Goal: Task Accomplishment & Management: Use online tool/utility

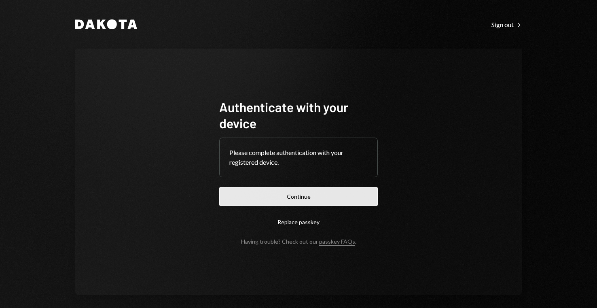
click at [285, 193] on button "Continue" at bounding box center [298, 196] width 158 height 19
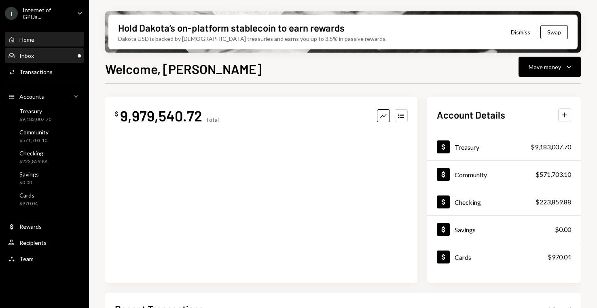
click at [70, 55] on div "Inbox Inbox" at bounding box center [44, 55] width 73 height 7
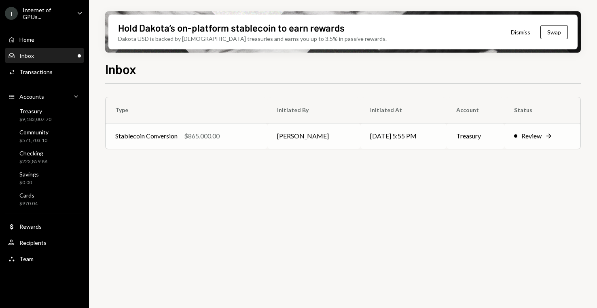
click at [215, 133] on div "$865,000.00" at bounding box center [202, 136] width 36 height 10
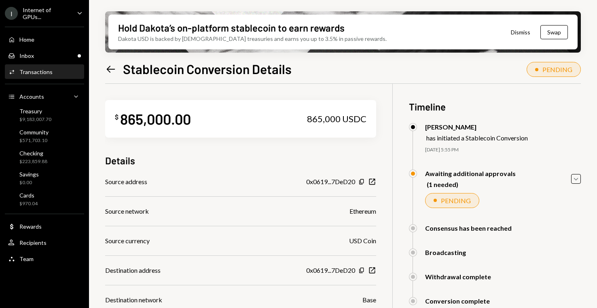
scroll to position [137, 0]
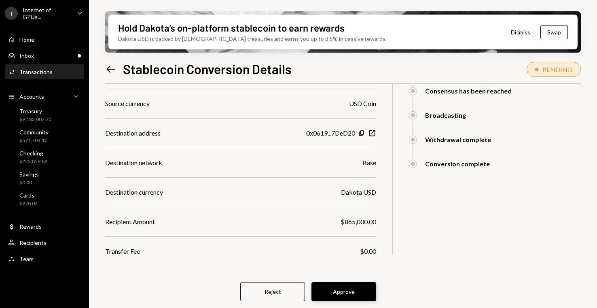
click at [357, 291] on button "Approve" at bounding box center [343, 291] width 65 height 19
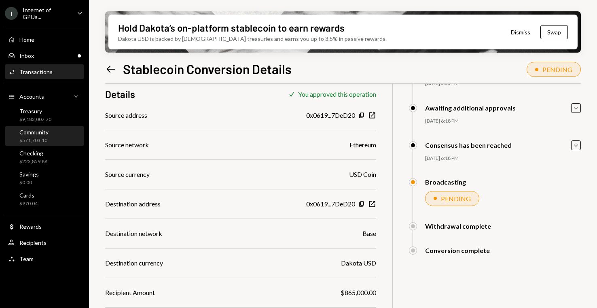
click at [38, 127] on div "Community $571,703.10" at bounding box center [44, 136] width 73 height 19
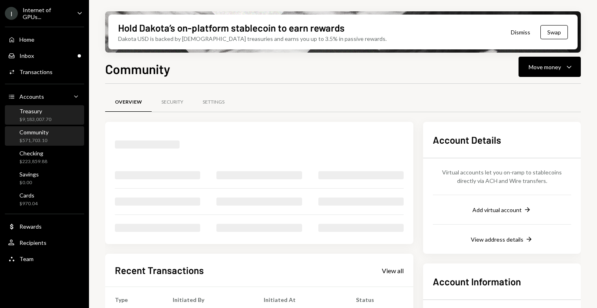
click at [39, 116] on div "$9,183,007.70" at bounding box center [35, 119] width 32 height 7
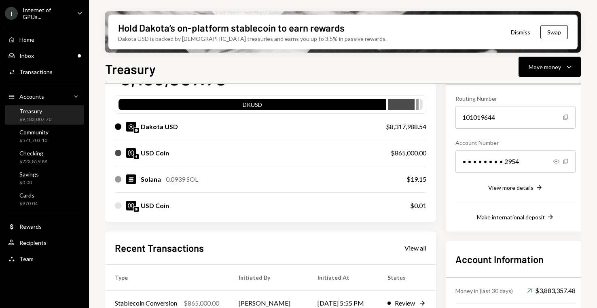
scroll to position [192, 0]
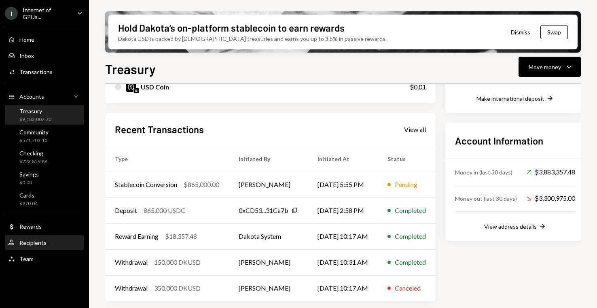
click at [44, 240] on div "Recipients" at bounding box center [32, 242] width 27 height 7
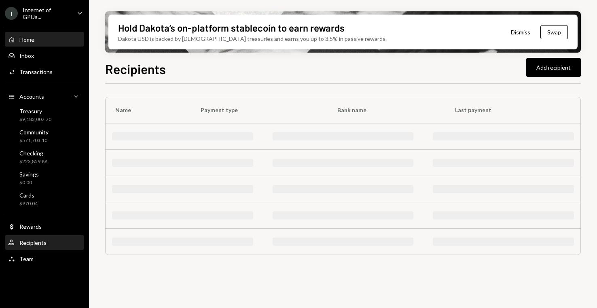
click at [57, 38] on div "Home Home" at bounding box center [44, 39] width 73 height 7
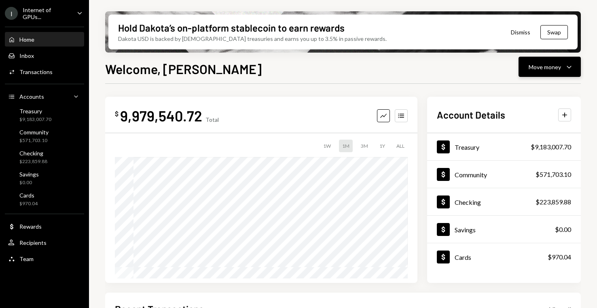
click at [566, 62] on icon "Caret Down" at bounding box center [569, 67] width 10 height 10
click at [538, 87] on div "Send" at bounding box center [542, 91] width 59 height 8
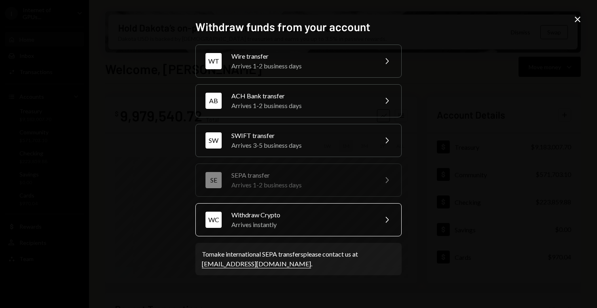
click at [266, 207] on div "WC Withdraw Crypto Arrives instantly Chevron Right" at bounding box center [298, 219] width 206 height 33
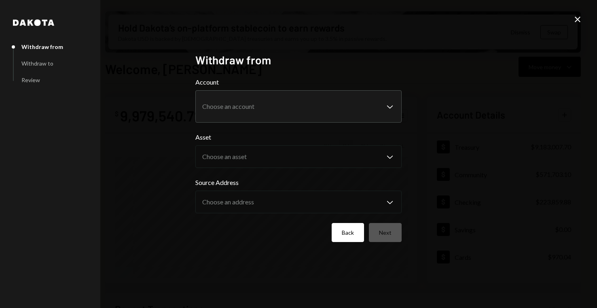
click at [348, 230] on button "Back" at bounding box center [348, 232] width 32 height 19
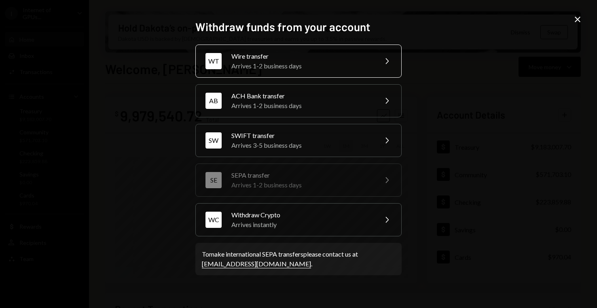
click at [340, 68] on div "Arrives 1-2 business days" at bounding box center [301, 66] width 141 height 10
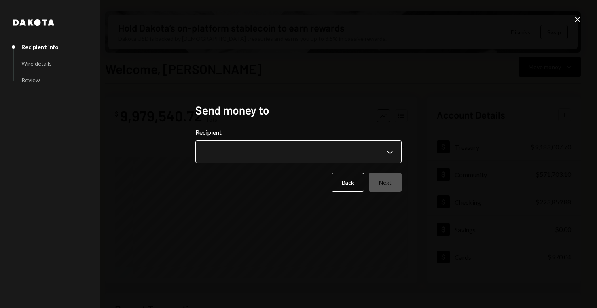
click at [253, 160] on body "I Internet of GPUs... Caret Down Home Home Inbox Inbox Activities Transactions …" at bounding box center [298, 154] width 597 height 308
click at [277, 158] on body "I Internet of GPUs... Caret Down Home Home Inbox Inbox Activities Transactions …" at bounding box center [298, 154] width 597 height 308
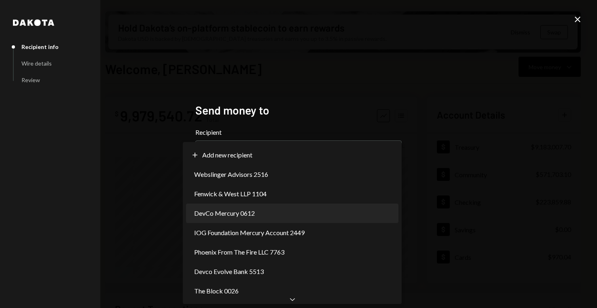
select select "**********"
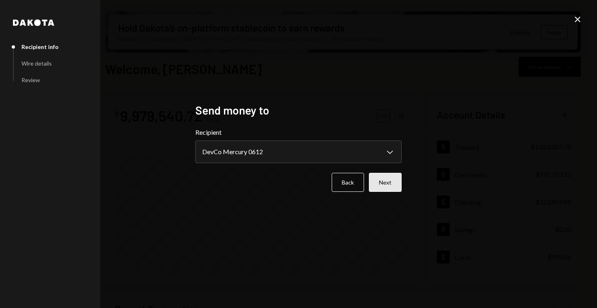
click at [393, 187] on button "Next" at bounding box center [385, 182] width 33 height 19
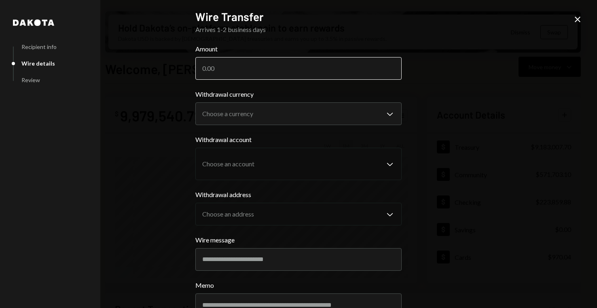
click at [280, 65] on input "Amount" at bounding box center [298, 68] width 206 height 23
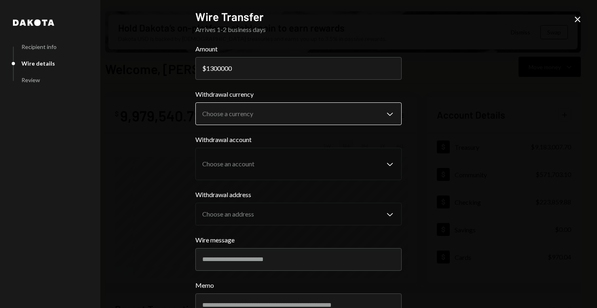
type input "1300000"
click at [241, 122] on body "I Internet of GPUs... Caret Down Home Home Inbox Inbox Activities Transactions …" at bounding box center [298, 154] width 597 height 308
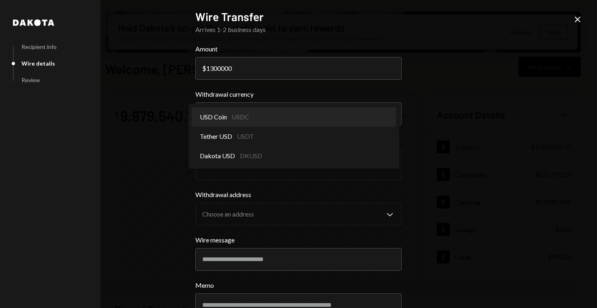
select select "****"
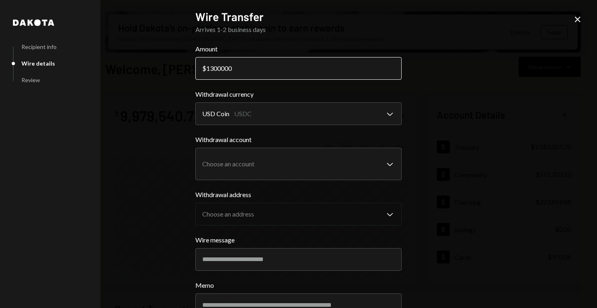
click at [209, 67] on input "1300000" at bounding box center [298, 68] width 206 height 23
type input "1300000"
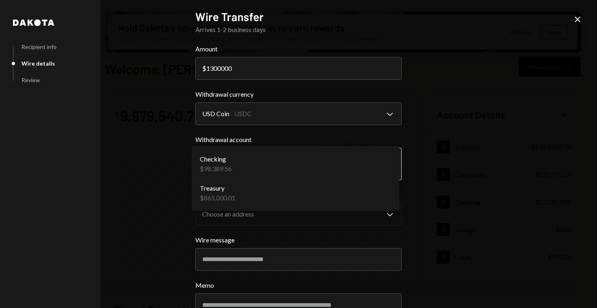
click at [248, 155] on body "I Internet of GPUs... Caret Down Home Home Inbox Inbox Activities Transactions …" at bounding box center [298, 154] width 597 height 308
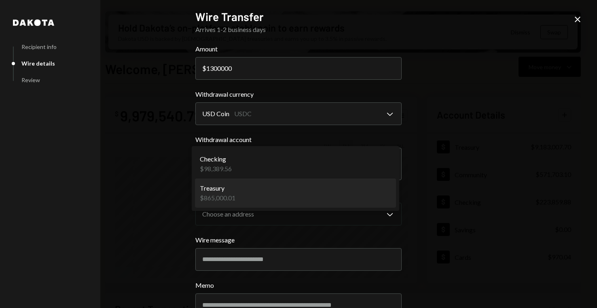
select select "**********"
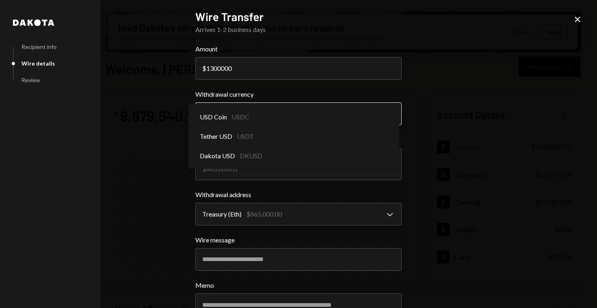
click at [258, 114] on body "I Internet of GPUs... Caret Down Home Home Inbox Inbox Activities Transactions …" at bounding box center [298, 154] width 597 height 308
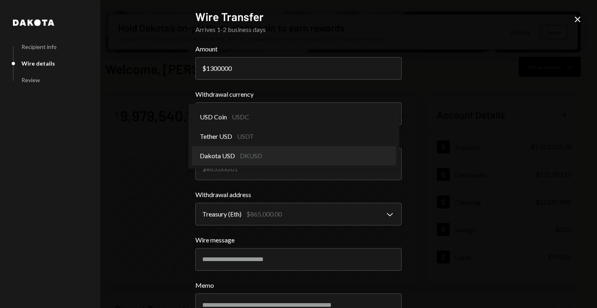
select select "*****"
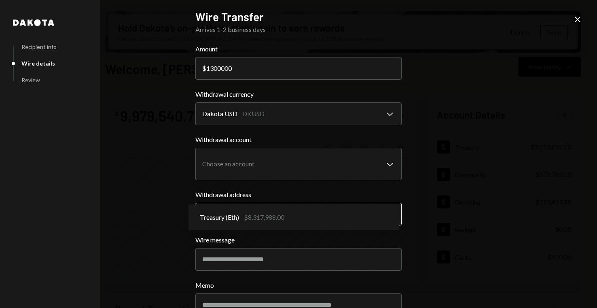
click at [265, 218] on body "I Internet of GPUs... Caret Down Home Home Inbox Inbox Activities Transactions …" at bounding box center [298, 154] width 597 height 308
click at [278, 175] on body "I Internet of GPUs... Caret Down Home Home Inbox Inbox Activities Transactions …" at bounding box center [298, 154] width 597 height 308
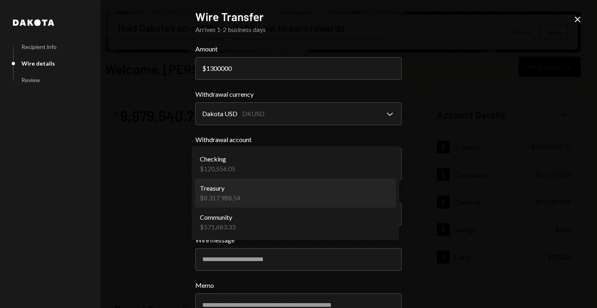
select select "**********"
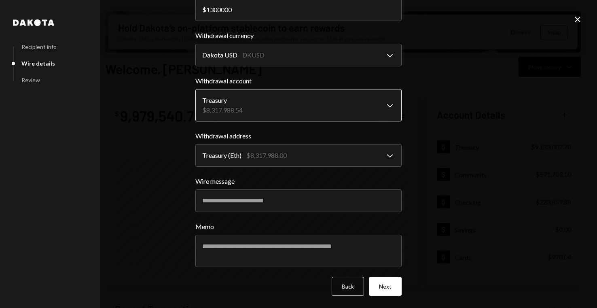
scroll to position [59, 0]
click at [282, 109] on body "I Internet of GPUs... Caret Down Home Home Inbox Inbox Activities Transactions …" at bounding box center [298, 154] width 597 height 308
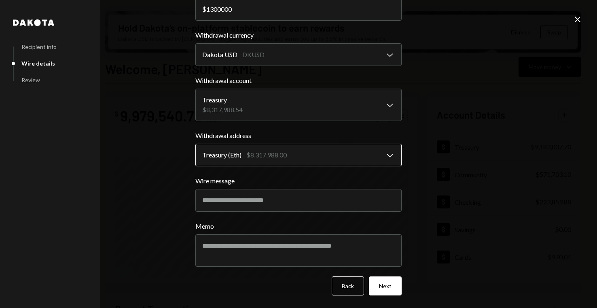
click at [275, 148] on body "I Internet of GPUs... Caret Down Home Home Inbox Inbox Activities Transactions …" at bounding box center [298, 154] width 597 height 308
click at [280, 61] on body "I Internet of GPUs... Caret Down Home Home Inbox Inbox Activities Transactions …" at bounding box center [298, 154] width 597 height 308
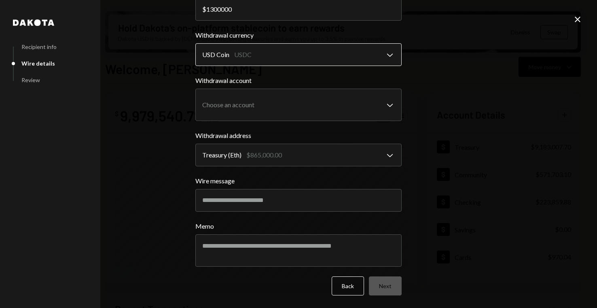
click at [282, 61] on body "I Internet of GPUs... Caret Down Home Home Inbox Inbox Activities Transactions …" at bounding box center [298, 154] width 597 height 308
click at [283, 59] on body "I Internet of GPUs... Caret Down Home Home Inbox Inbox Activities Transactions …" at bounding box center [298, 154] width 597 height 308
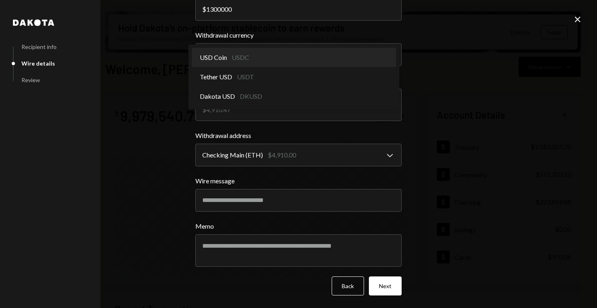
select select "****"
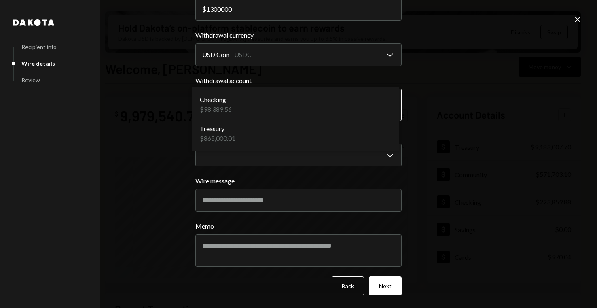
click at [275, 91] on body "I Internet of GPUs... Caret Down Home Home Inbox Inbox Activities Transactions …" at bounding box center [298, 154] width 597 height 308
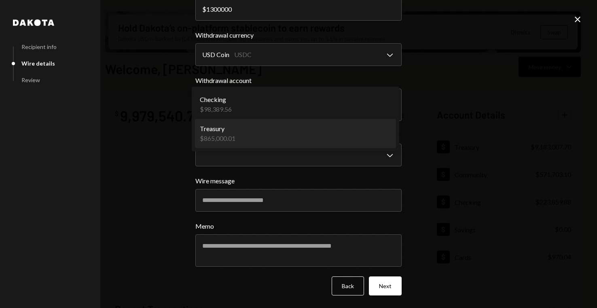
select select "**********"
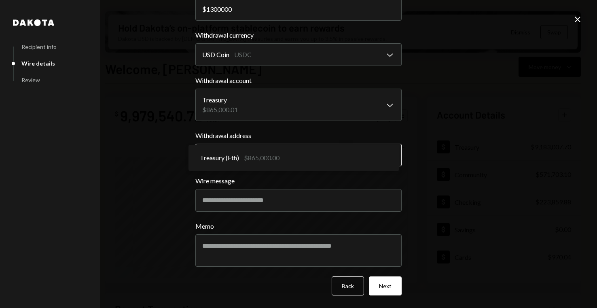
click at [260, 162] on body "I Internet of GPUs... Caret Down Home Home Inbox Inbox Activities Transactions …" at bounding box center [298, 154] width 597 height 308
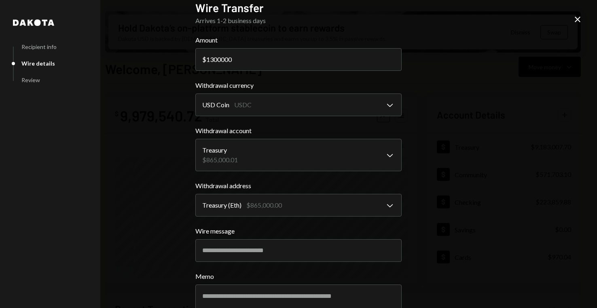
scroll to position [6, 0]
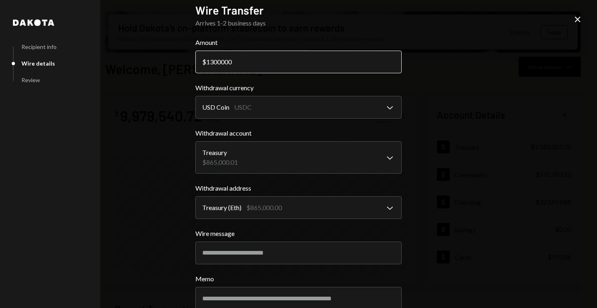
click at [209, 64] on input "1300000" at bounding box center [298, 62] width 206 height 23
click at [214, 64] on input "1300000" at bounding box center [298, 62] width 206 height 23
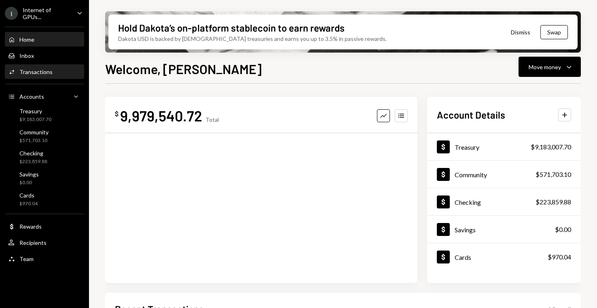
click at [44, 65] on div "Activities Transactions" at bounding box center [44, 72] width 73 height 14
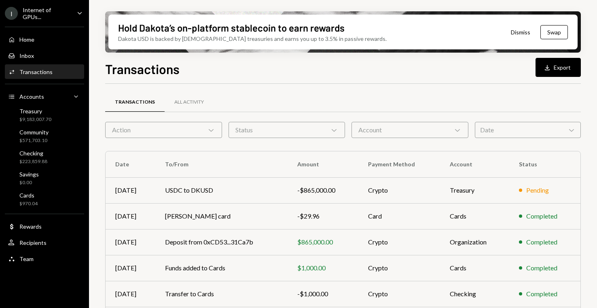
click at [186, 129] on div "Action Chevron Down" at bounding box center [163, 130] width 117 height 16
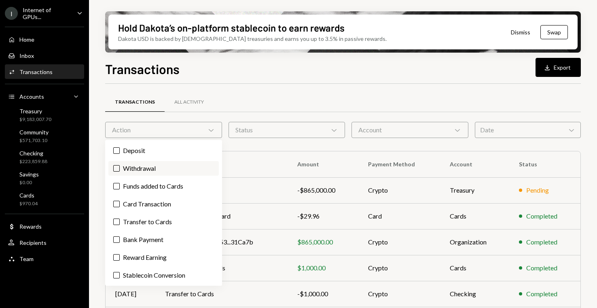
click at [133, 171] on label "Withdrawal" at bounding box center [163, 168] width 110 height 15
click at [120, 171] on button "Withdrawal" at bounding box center [116, 168] width 6 height 6
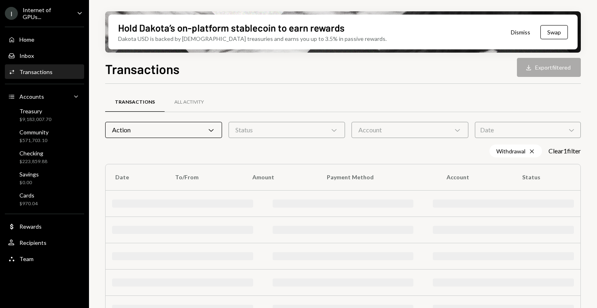
click at [91, 165] on div "Hold Dakota’s on-platform stablecoin to earn rewards Dakota USD is backed by U.…" at bounding box center [343, 154] width 508 height 308
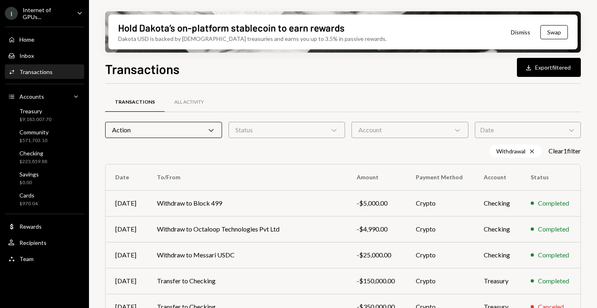
click at [141, 128] on div "Action Chevron Down" at bounding box center [163, 130] width 117 height 16
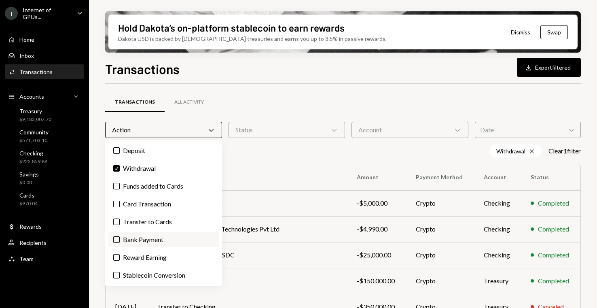
click at [118, 239] on button "Bank Payment" at bounding box center [116, 239] width 6 height 6
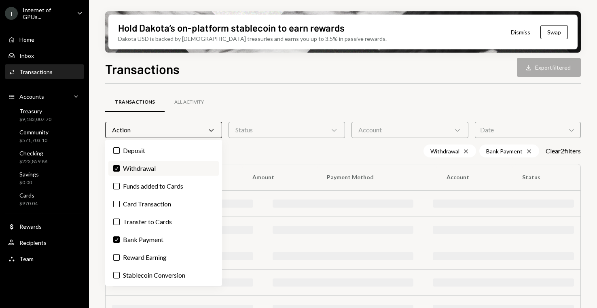
click at [118, 164] on label "Check Withdrawal" at bounding box center [163, 168] width 110 height 15
click at [118, 165] on button "Check" at bounding box center [116, 168] width 6 height 6
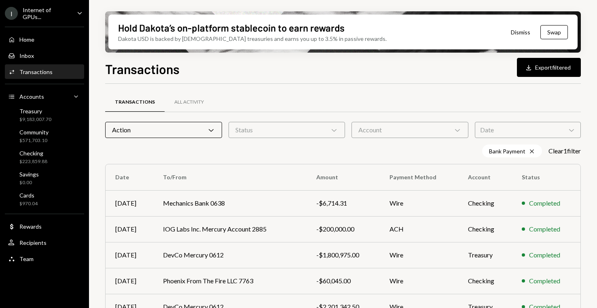
click at [97, 164] on div "Hold Dakota’s on-platform stablecoin to earn rewards Dakota USD is backed by U.…" at bounding box center [343, 154] width 508 height 308
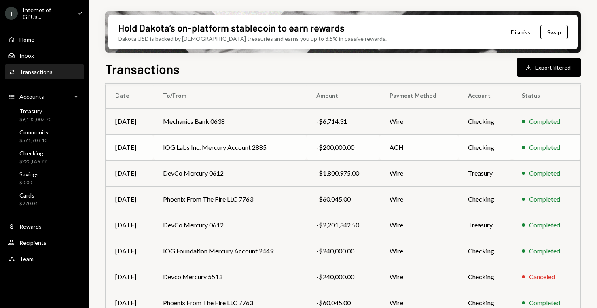
click at [223, 145] on td "IOG Labs Inc. Mercury Account 2885" at bounding box center [229, 147] width 153 height 26
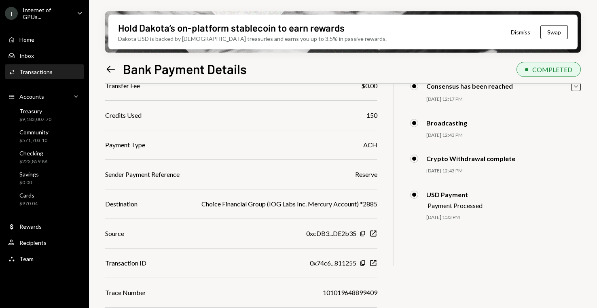
scroll to position [124, 0]
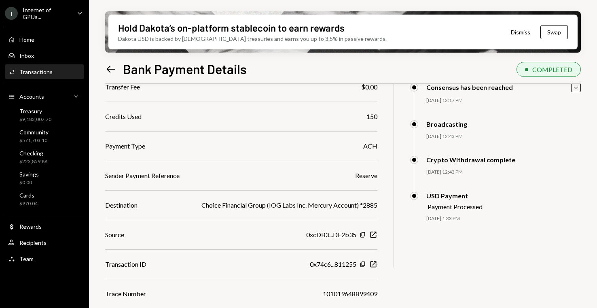
click at [114, 73] on icon "Left Arrow" at bounding box center [110, 68] width 11 height 11
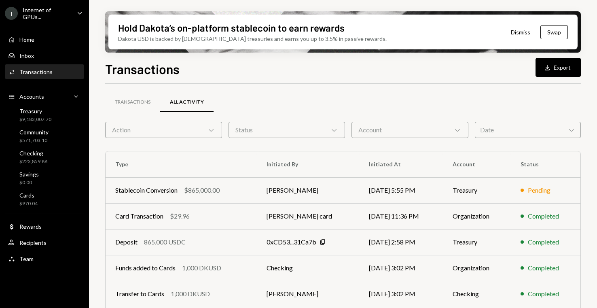
click at [167, 133] on div "Action Chevron Down" at bounding box center [163, 130] width 117 height 16
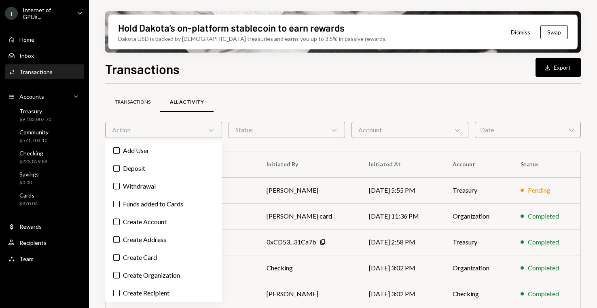
click at [149, 106] on div "Transactions" at bounding box center [132, 102] width 55 height 19
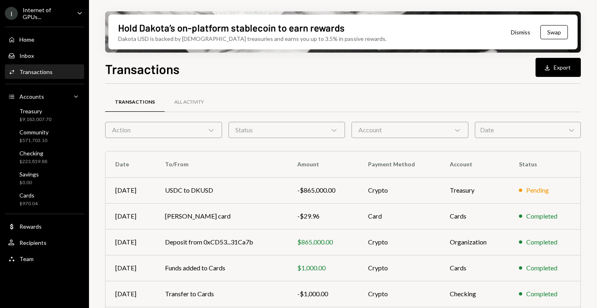
click at [153, 134] on div "Action Chevron Down" at bounding box center [163, 130] width 117 height 16
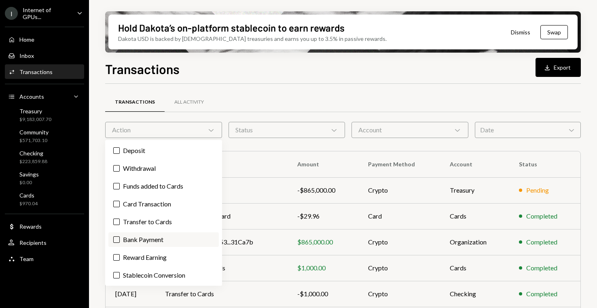
click at [118, 236] on button "Bank Payment" at bounding box center [116, 239] width 6 height 6
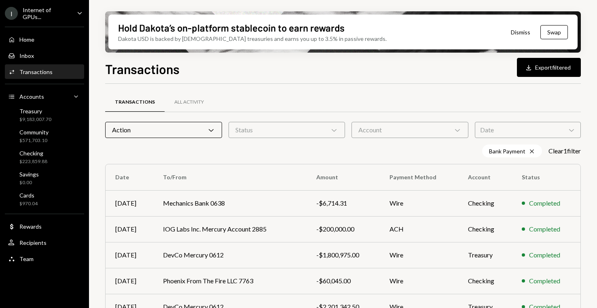
click at [99, 184] on div "Hold Dakota’s on-platform stablecoin to earn rewards Dakota USD is backed by U.…" at bounding box center [343, 154] width 508 height 308
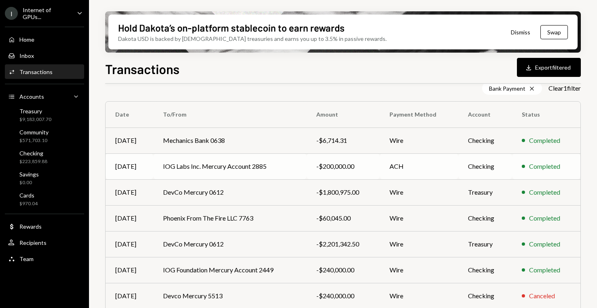
scroll to position [63, 0]
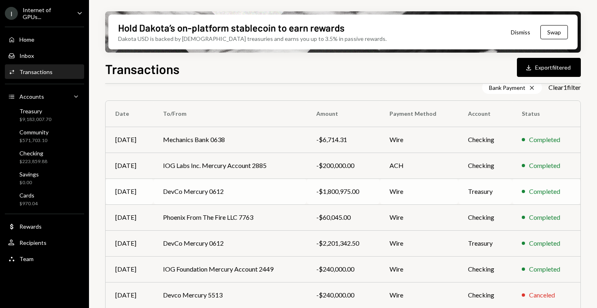
click at [201, 188] on td "DevCo Mercury 0612" at bounding box center [229, 191] width 153 height 26
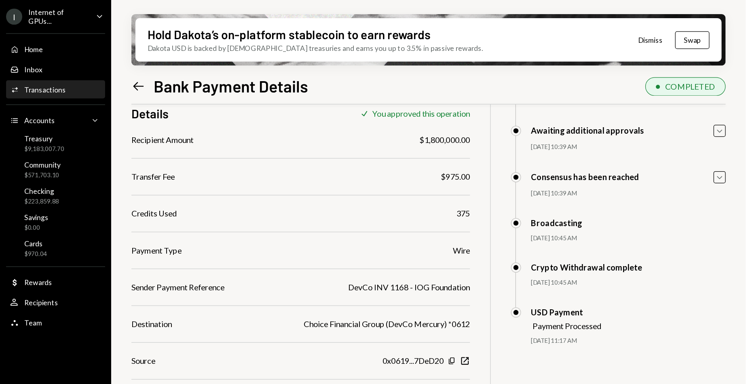
scroll to position [125, 0]
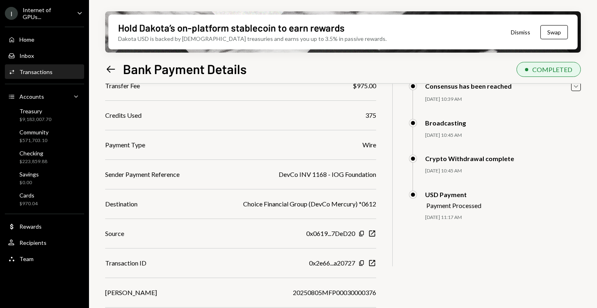
click at [339, 180] on div "Recipient Amount $1,800,000.00 Transfer Fee $975.00 Credits Used 375 Payment Ty…" at bounding box center [240, 188] width 271 height 275
click at [332, 176] on div "DevCo INV 1168 - IOG Foundation" at bounding box center [327, 174] width 97 height 10
copy div "DevCo INV 1168 - IOG Foundation"
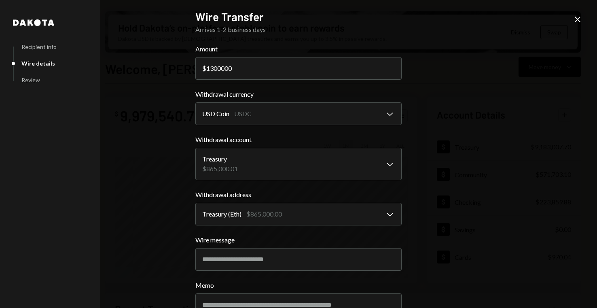
select select "**********"
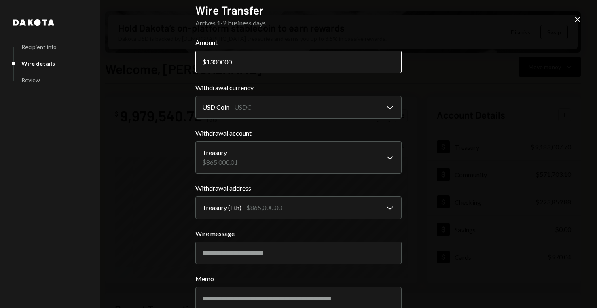
click at [218, 63] on input "1300000" at bounding box center [298, 62] width 206 height 23
click at [230, 63] on input "1300000" at bounding box center [298, 62] width 206 height 23
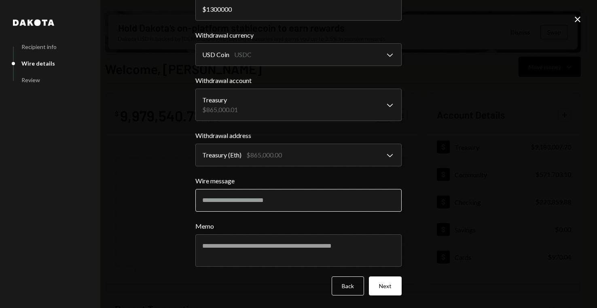
click at [243, 197] on input "Wire message" at bounding box center [298, 200] width 206 height 23
paste input "**********"
click at [244, 200] on input "**********" at bounding box center [298, 200] width 206 height 23
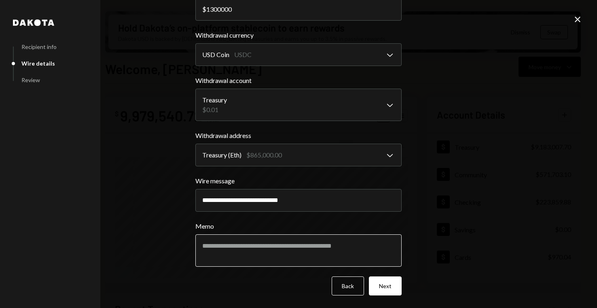
type input "**********"
click at [241, 241] on textarea "Memo" at bounding box center [298, 250] width 206 height 32
paste textarea "**********"
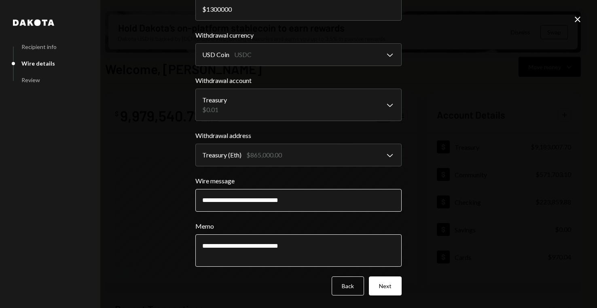
scroll to position [0, 0]
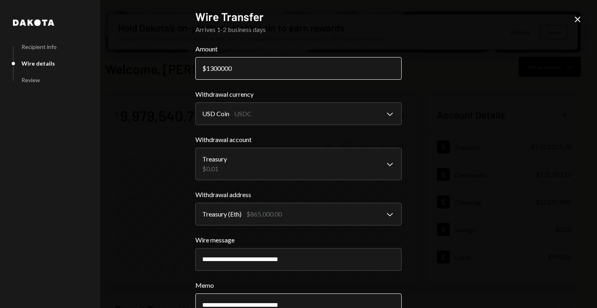
type textarea "**********"
click at [256, 67] on input "1300000" at bounding box center [298, 68] width 206 height 23
click at [206, 68] on input "1300000" at bounding box center [298, 68] width 206 height 23
click at [212, 68] on input "1300000" at bounding box center [298, 68] width 206 height 23
click at [214, 68] on input "1300000" at bounding box center [298, 68] width 206 height 23
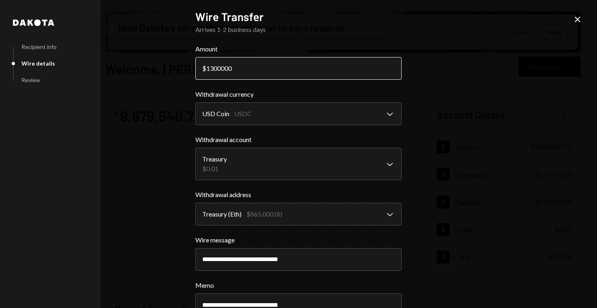
click at [218, 69] on input "1300000" at bounding box center [298, 68] width 206 height 23
click at [234, 71] on input "1300000" at bounding box center [298, 68] width 206 height 23
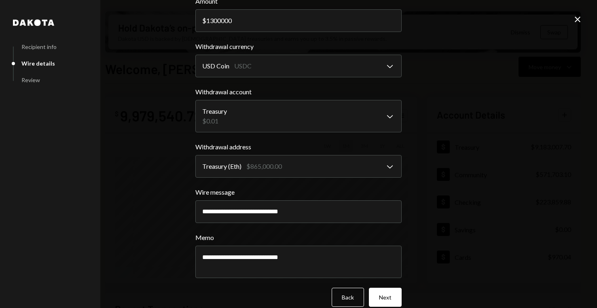
scroll to position [42, 0]
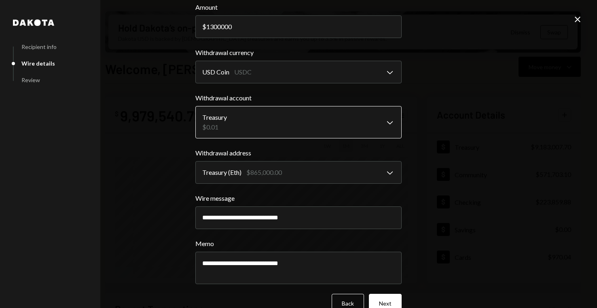
click at [299, 120] on body "I Internet of GPUs... Caret Down Home Home Inbox Inbox Activities Transactions …" at bounding box center [298, 154] width 597 height 308
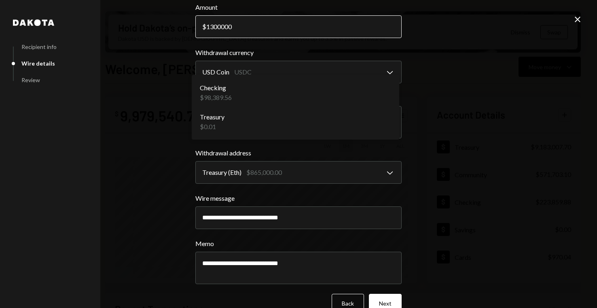
click at [307, 27] on input "1300000" at bounding box center [298, 26] width 206 height 23
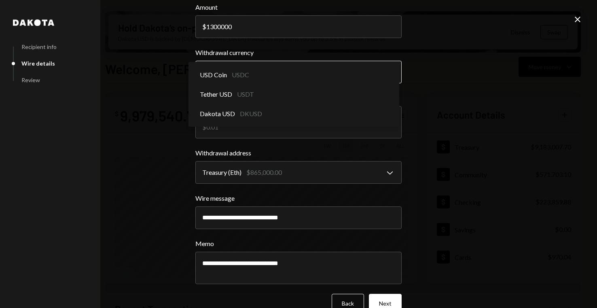
click at [297, 68] on body "I Internet of GPUs... Caret Down Home Home Inbox Inbox Activities Transactions …" at bounding box center [298, 154] width 597 height 308
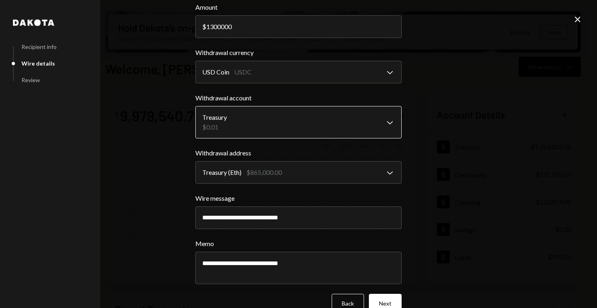
click at [273, 133] on body "I Internet of GPUs... Caret Down Home Home Inbox Inbox Activities Transactions …" at bounding box center [298, 154] width 597 height 308
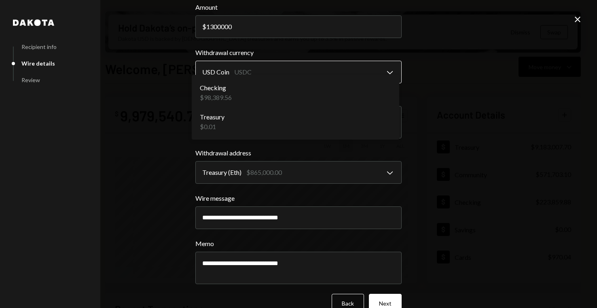
click at [277, 68] on body "I Internet of GPUs... Caret Down Home Home Inbox Inbox Activities Transactions …" at bounding box center [298, 154] width 597 height 308
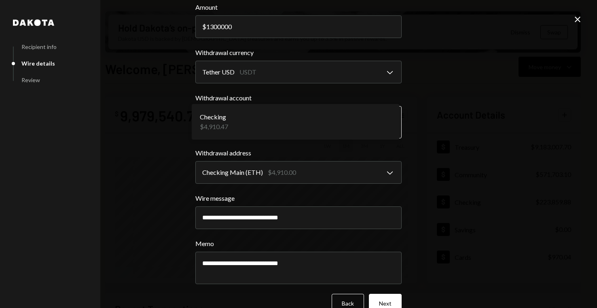
click at [271, 127] on body "I Internet of GPUs... Caret Down Home Home Inbox Inbox Activities Transactions …" at bounding box center [298, 154] width 597 height 308
click at [287, 71] on body "I Internet of GPUs... Caret Down Home Home Inbox Inbox Activities Transactions …" at bounding box center [298, 154] width 597 height 308
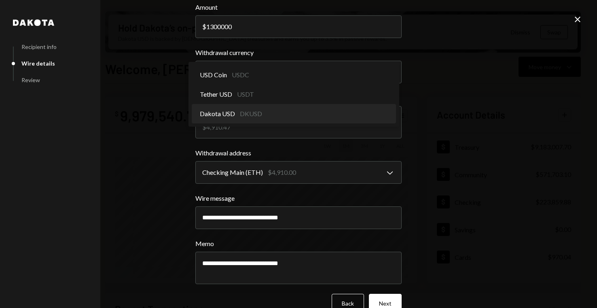
select select "*****"
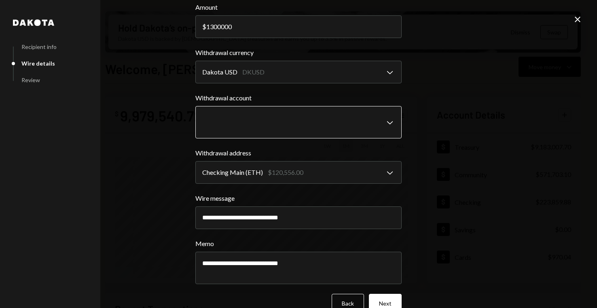
click at [280, 132] on body "I Internet of GPUs... Caret Down Home Home Inbox Inbox Activities Transactions …" at bounding box center [298, 154] width 597 height 308
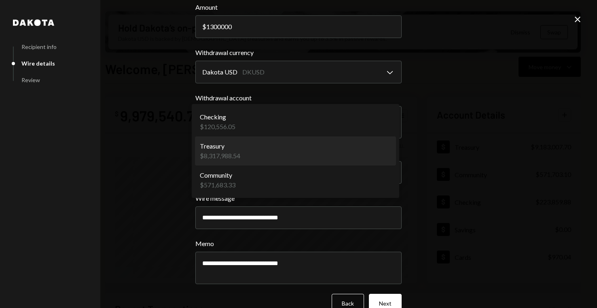
select select "**********"
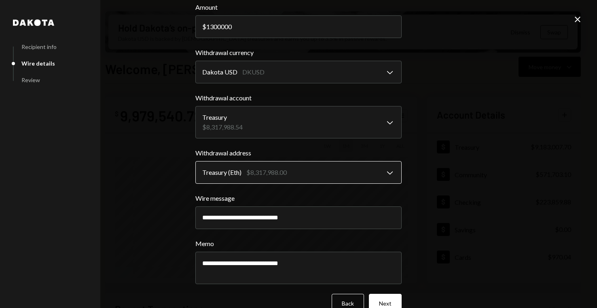
click at [278, 175] on body "I Internet of GPUs... Caret Down Home Home Inbox Inbox Activities Transactions …" at bounding box center [298, 154] width 597 height 308
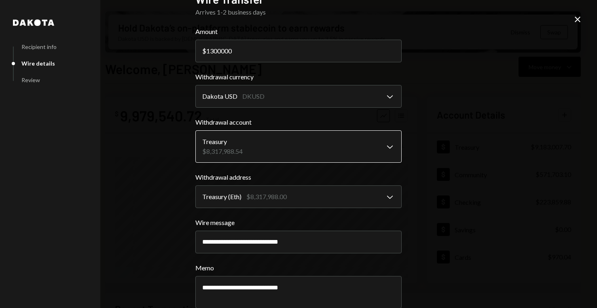
scroll to position [17, 0]
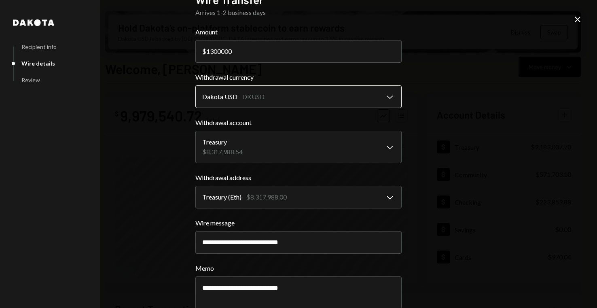
click at [298, 97] on body "I Internet of GPUs... Caret Down Home Home Inbox Inbox Activities Transactions …" at bounding box center [298, 154] width 597 height 308
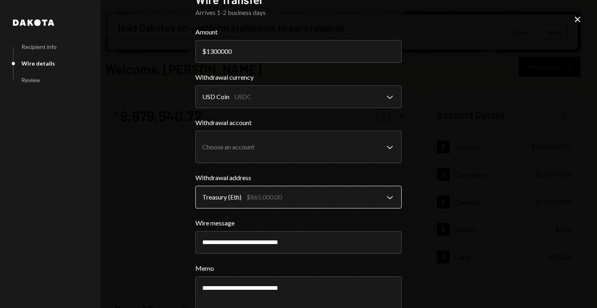
click at [291, 194] on body "I Internet of GPUs... Caret Down Home Home Inbox Inbox Activities Transactions …" at bounding box center [298, 154] width 597 height 308
click at [293, 95] on body "I Internet of GPUs... Caret Down Home Home Inbox Inbox Activities Transactions …" at bounding box center [298, 154] width 597 height 308
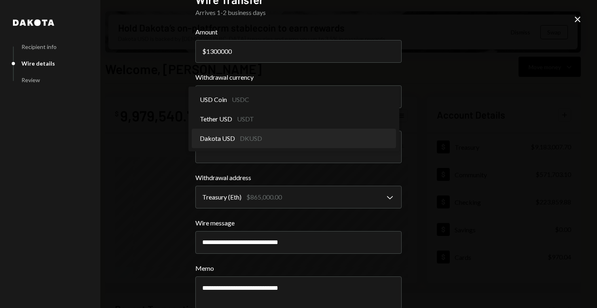
select select "*****"
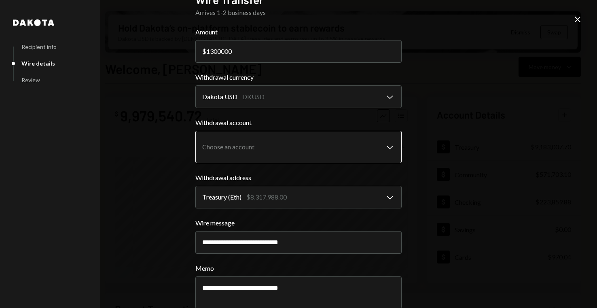
click at [279, 156] on body "I Internet of GPUs... Caret Down Home Home Inbox Inbox Activities Transactions …" at bounding box center [298, 154] width 597 height 308
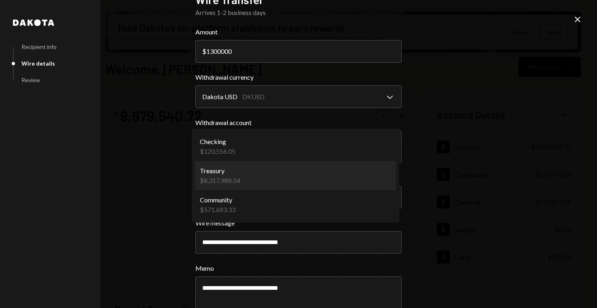
select select "**********"
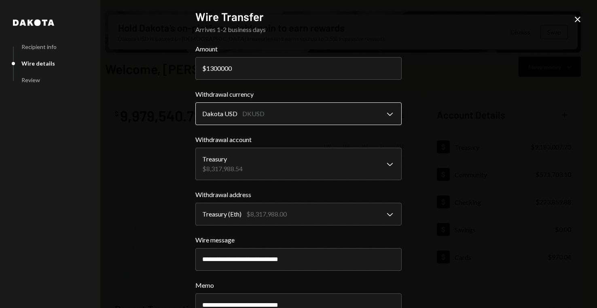
scroll to position [59, 0]
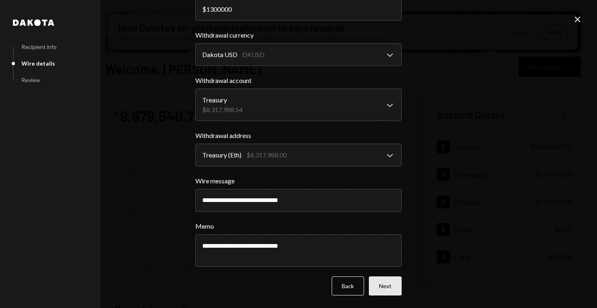
click at [383, 283] on button "Next" at bounding box center [385, 285] width 33 height 19
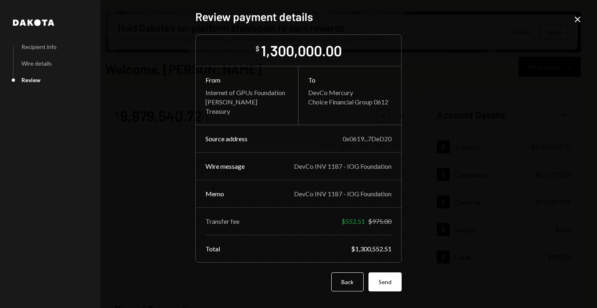
scroll to position [0, 0]
click at [392, 279] on button "Send" at bounding box center [384, 281] width 33 height 19
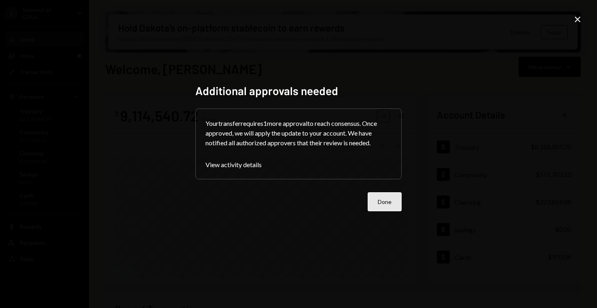
click at [393, 198] on button "Done" at bounding box center [384, 201] width 34 height 19
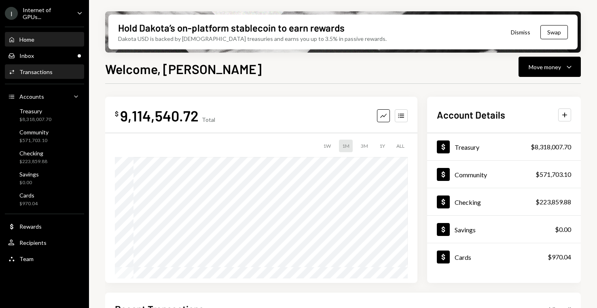
click at [52, 65] on div "Activities Transactions" at bounding box center [44, 72] width 73 height 14
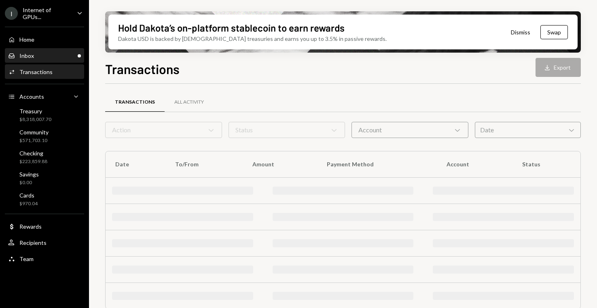
click at [56, 49] on div "Inbox Inbox" at bounding box center [44, 56] width 73 height 14
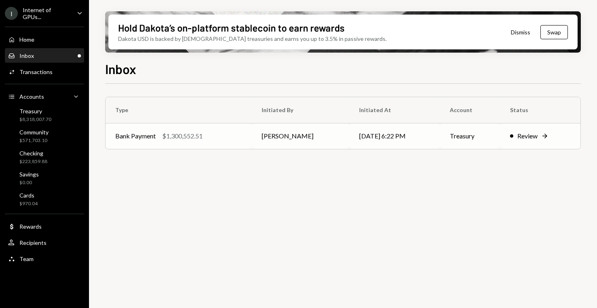
click at [206, 137] on div "Bank Payment $1,300,552.51" at bounding box center [178, 136] width 127 height 10
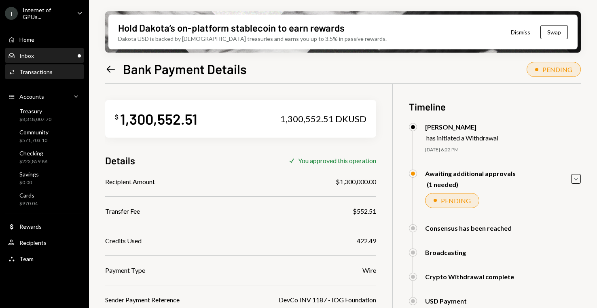
click at [50, 59] on div "Inbox Inbox" at bounding box center [44, 56] width 73 height 14
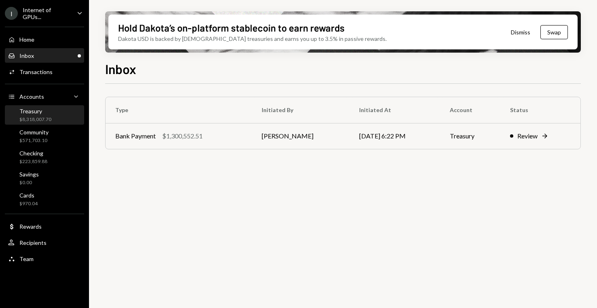
click at [51, 122] on div "Treasury $8,318,007.70" at bounding box center [44, 115] width 73 height 19
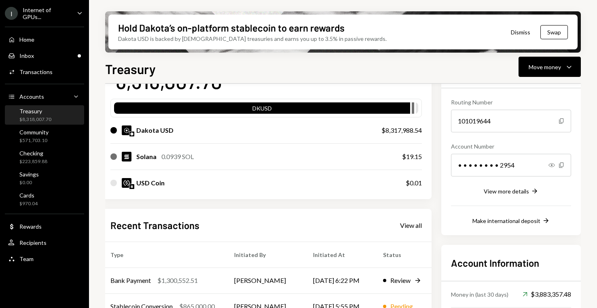
scroll to position [51, 6]
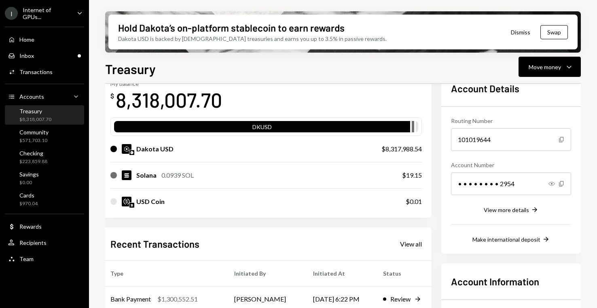
click at [55, 46] on div "Home Home Inbox Inbox Activities Transactions Accounts Accounts Caret Down Trea…" at bounding box center [44, 144] width 89 height 245
click at [55, 51] on div "Inbox Inbox" at bounding box center [44, 56] width 73 height 14
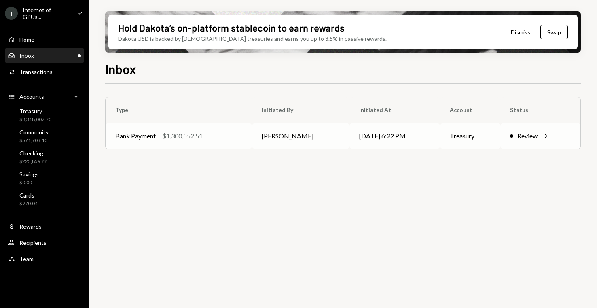
click at [182, 133] on div "$1,300,552.51" at bounding box center [182, 136] width 40 height 10
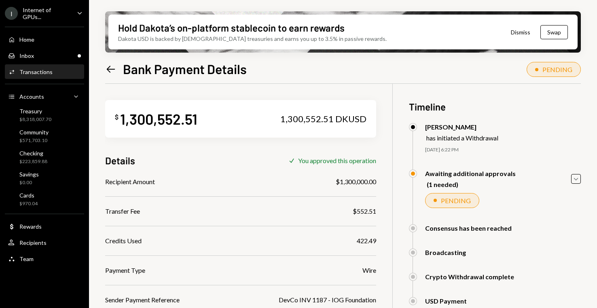
scroll to position [66, 0]
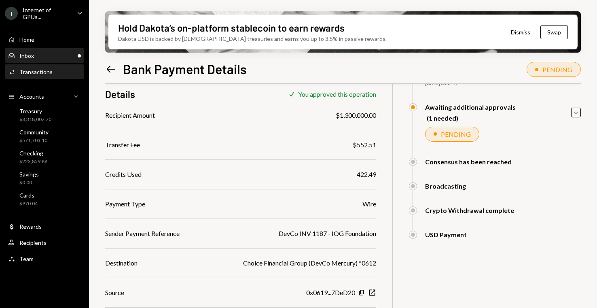
click at [51, 55] on div "Inbox Inbox" at bounding box center [44, 55] width 73 height 7
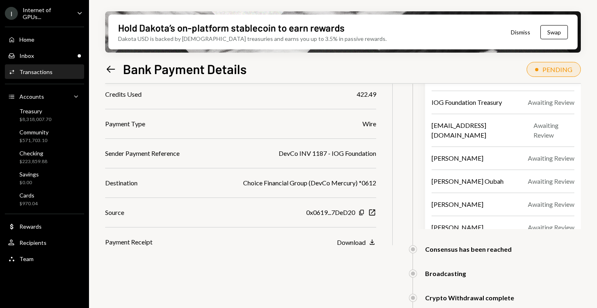
scroll to position [163, 0]
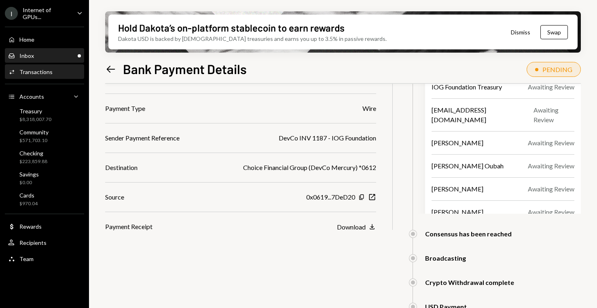
click at [46, 52] on div "Inbox Inbox" at bounding box center [44, 55] width 73 height 7
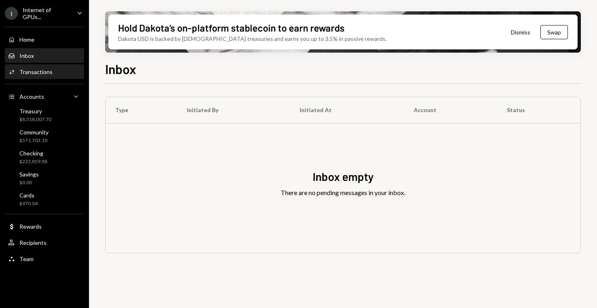
click at [31, 77] on div "Activities Transactions" at bounding box center [44, 72] width 73 height 14
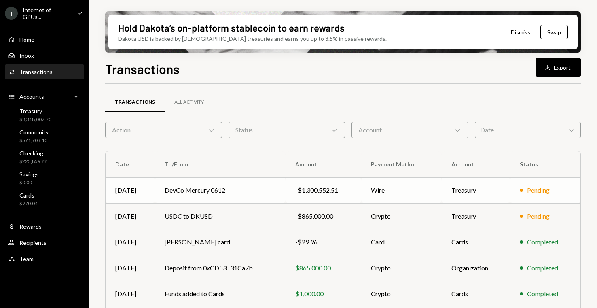
click at [231, 184] on td "DevCo Mercury 0612" at bounding box center [220, 190] width 131 height 26
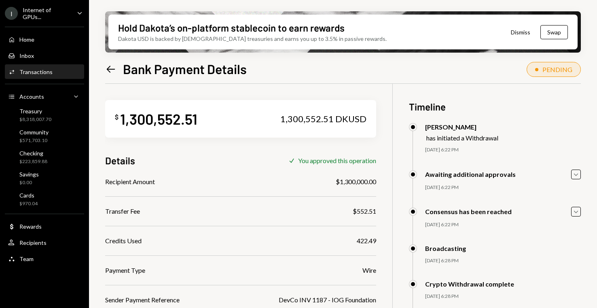
scroll to position [96, 0]
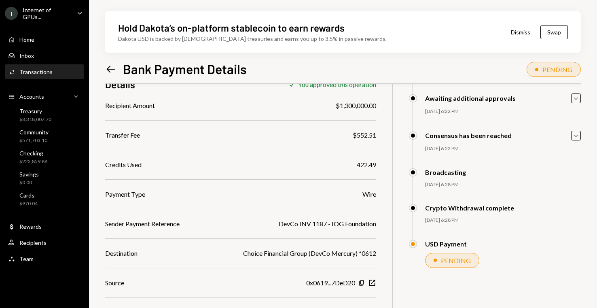
scroll to position [96, 0]
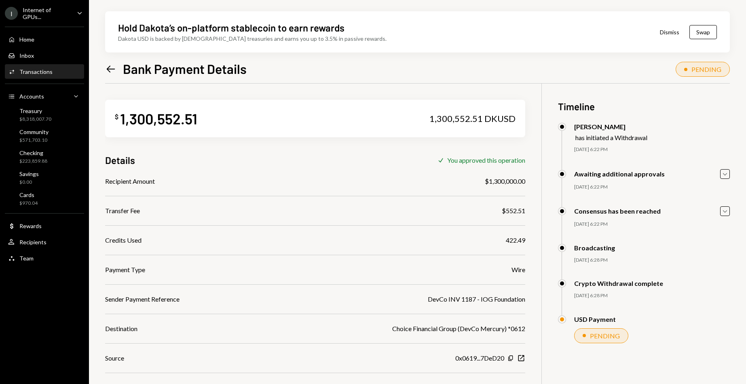
scroll to position [65, 0]
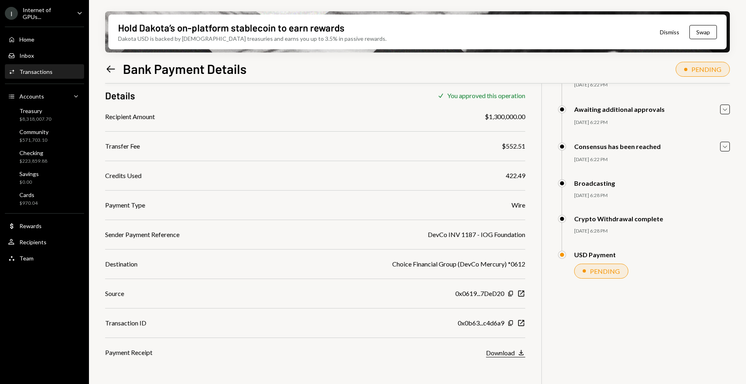
click at [505, 307] on div "Download" at bounding box center [500, 353] width 29 height 8
click at [60, 8] on div "I Internet of GPUs..." at bounding box center [37, 13] width 65 height 14
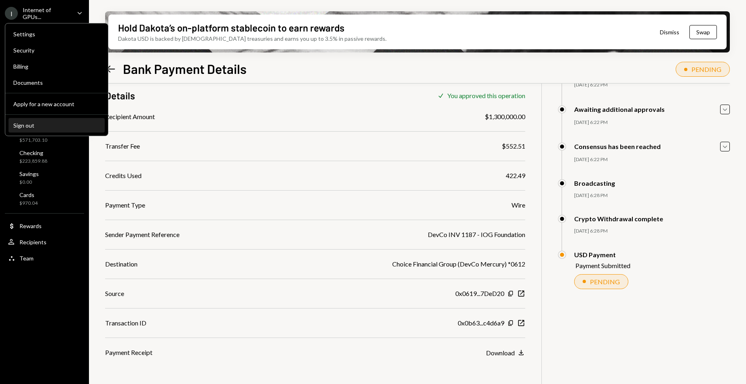
click at [69, 131] on button "Sign out" at bounding box center [56, 125] width 96 height 15
